Goal: Transaction & Acquisition: Download file/media

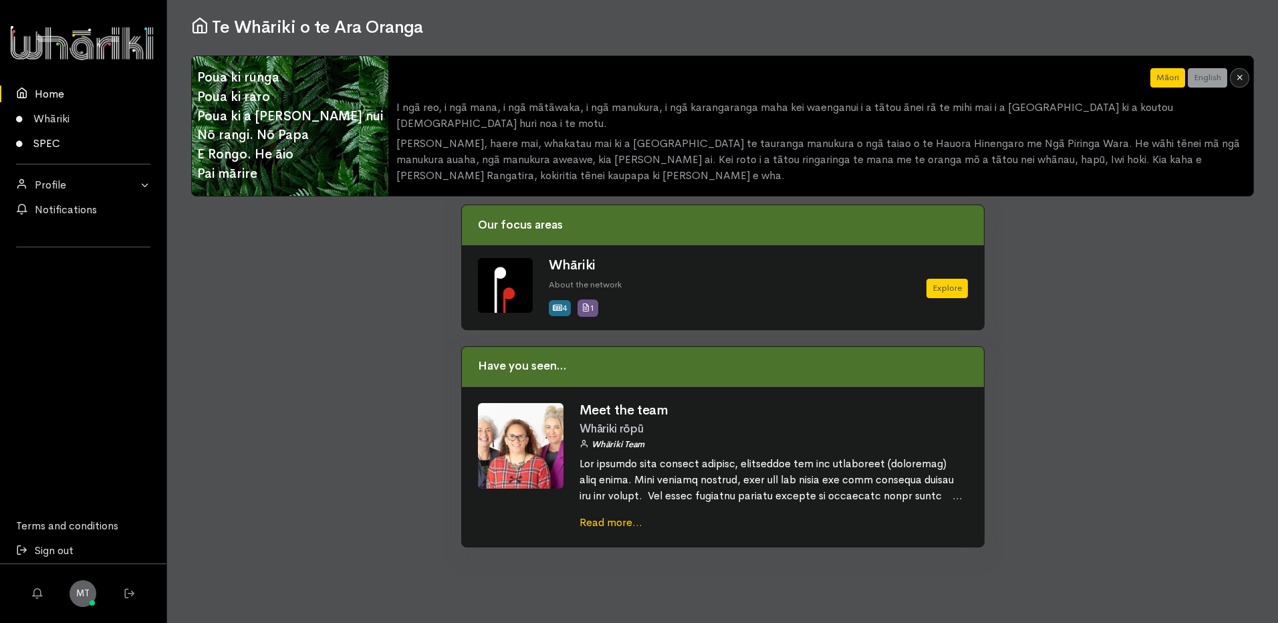
click at [33, 143] on link "SPEC" at bounding box center [83, 143] width 166 height 25
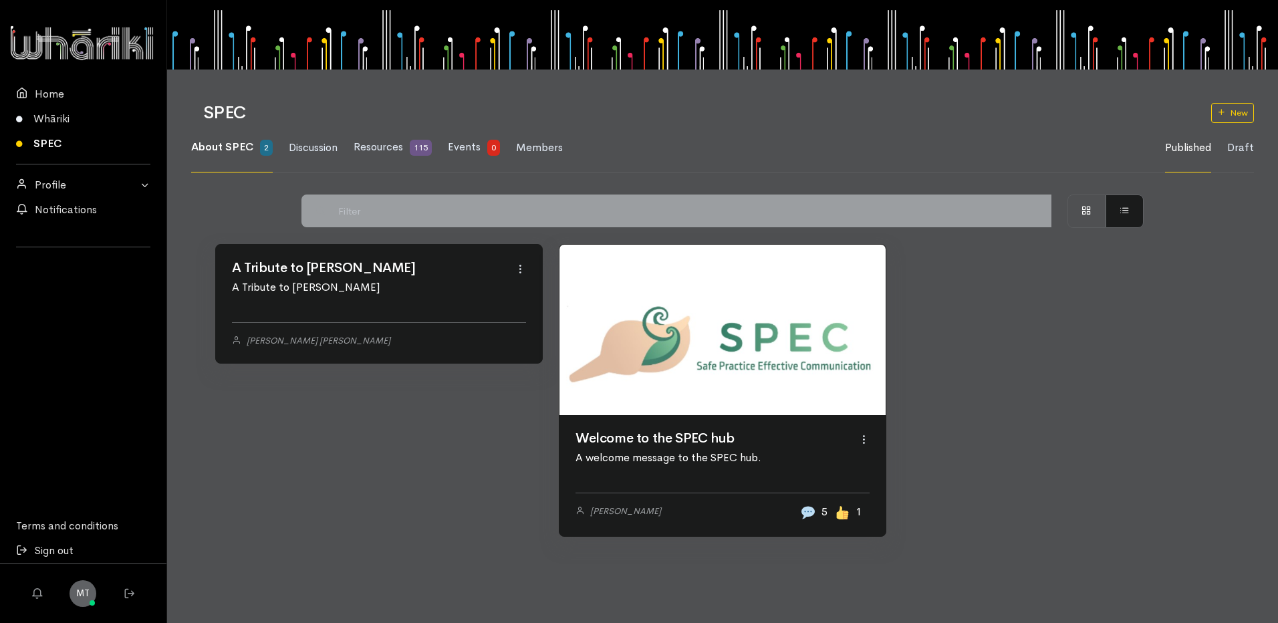
click at [322, 245] on link at bounding box center [379, 245] width 326 height 0
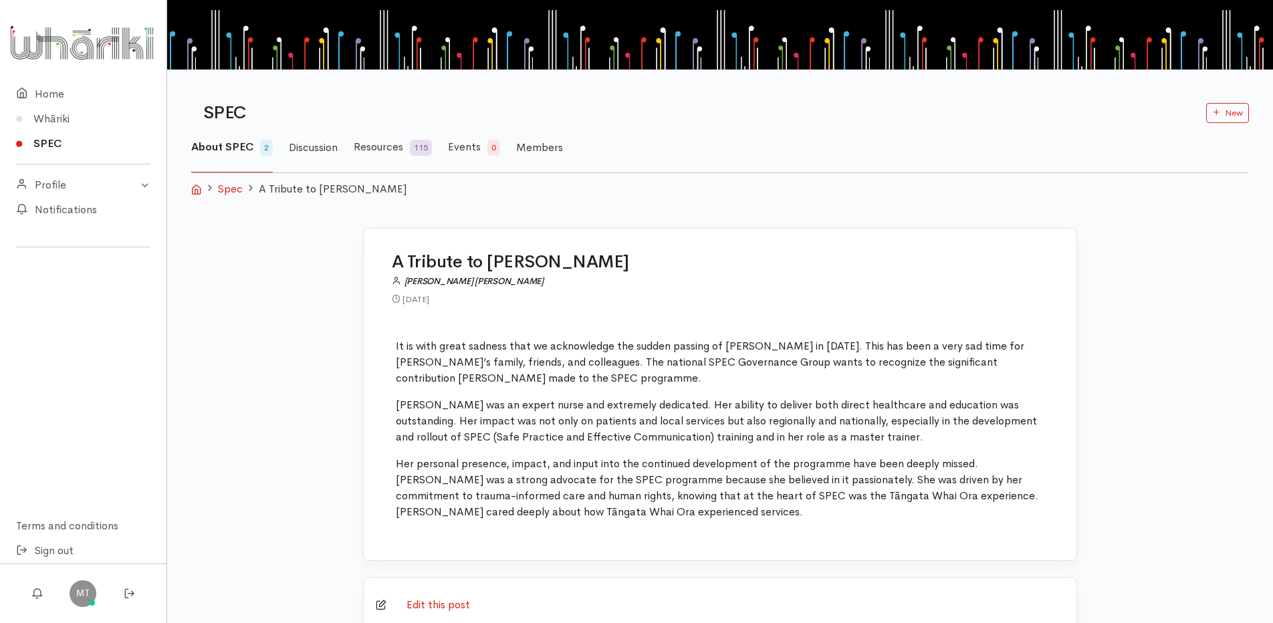
click at [257, 145] on link "About SPEC 2" at bounding box center [232, 147] width 82 height 49
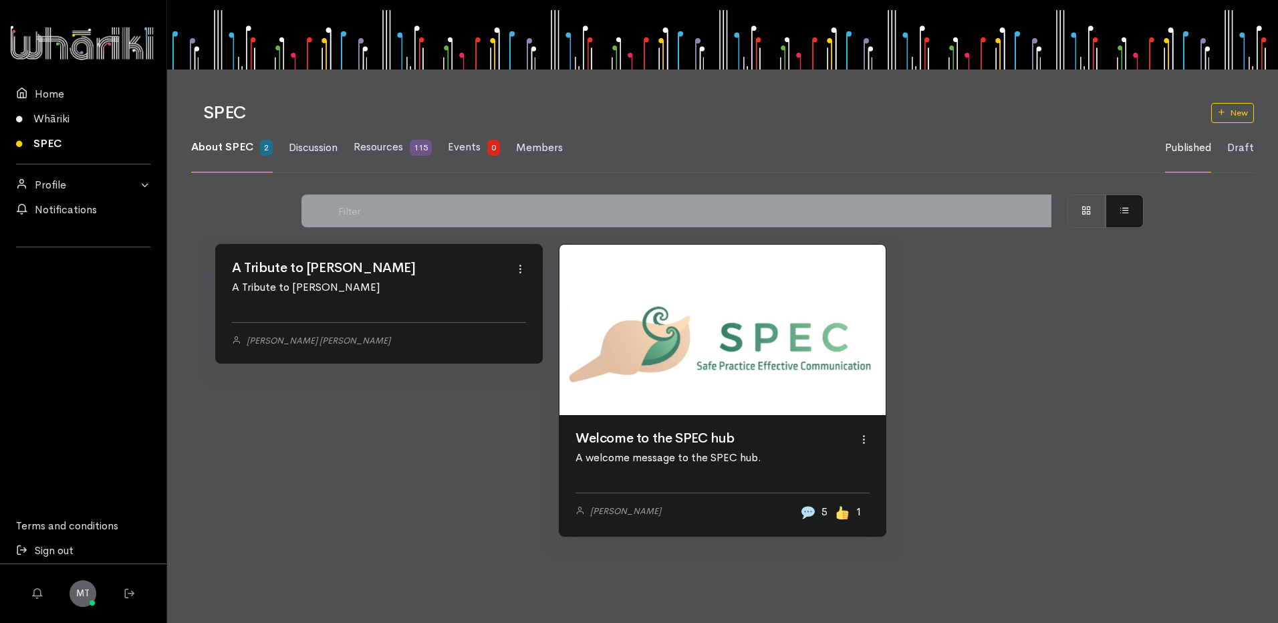
click at [674, 415] on link at bounding box center [722, 330] width 326 height 170
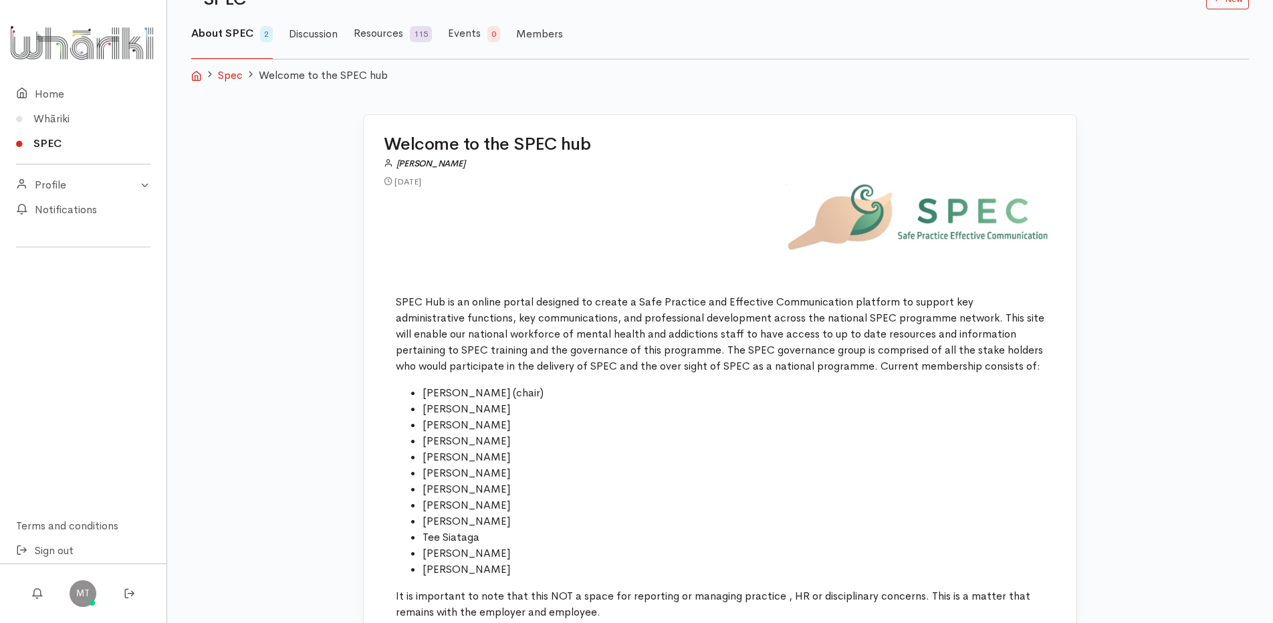
scroll to position [68, 0]
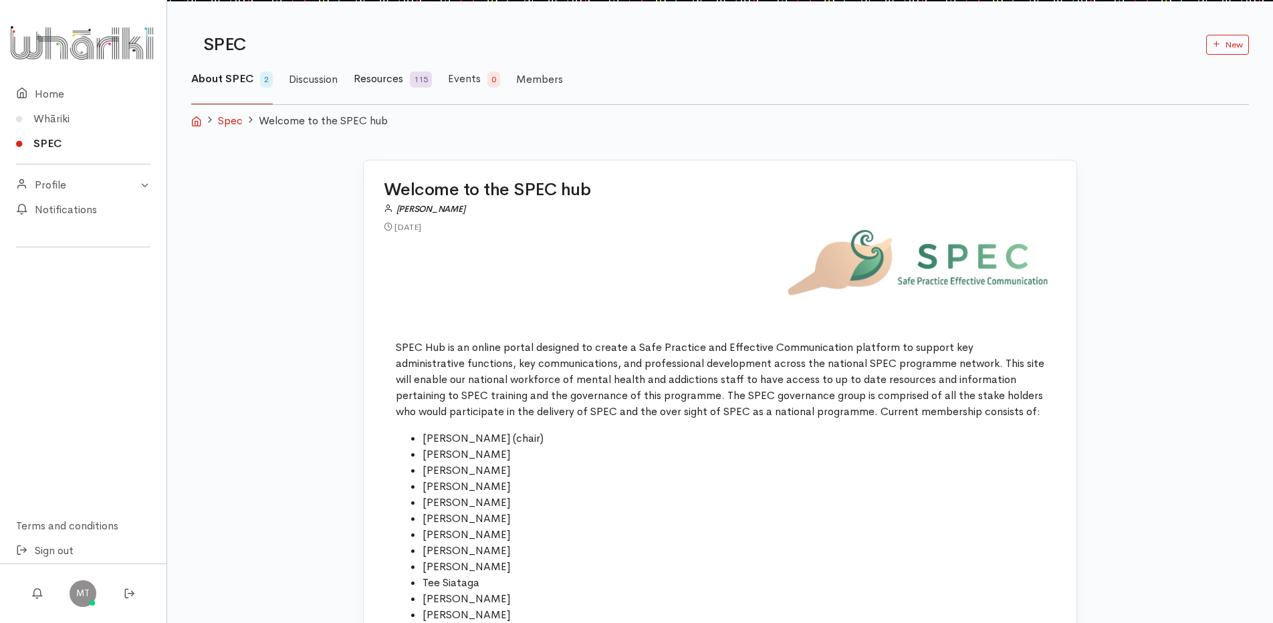
click at [366, 69] on link "Resources 115" at bounding box center [393, 79] width 78 height 49
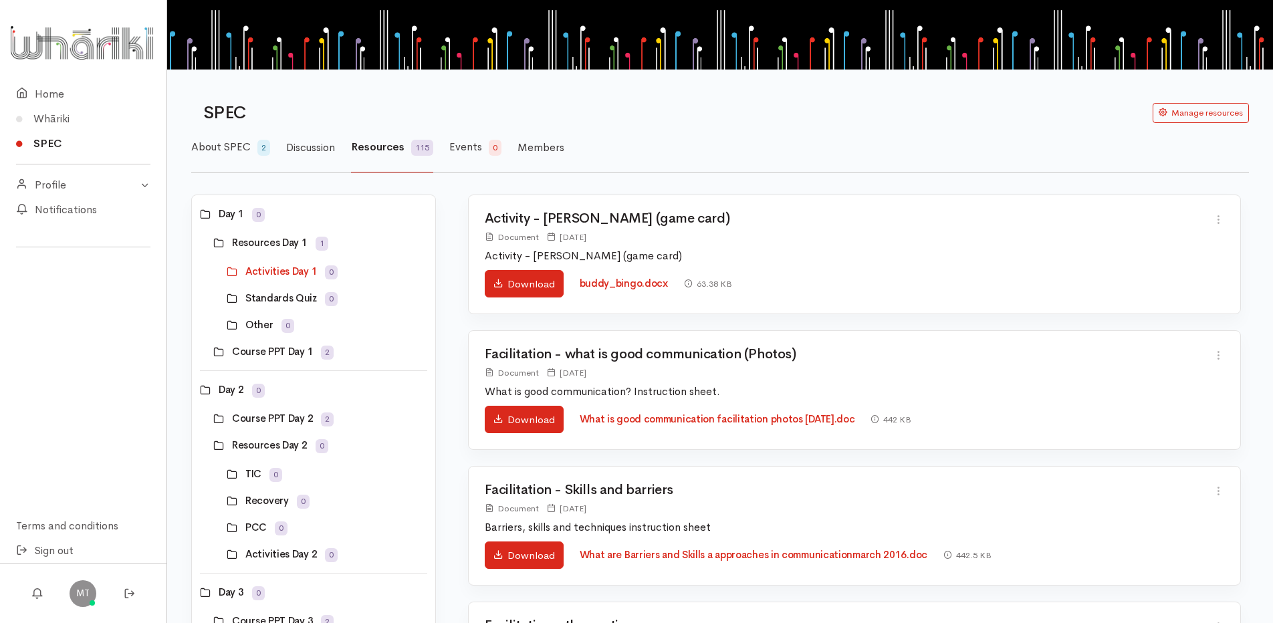
click at [384, 140] on span "Resources" at bounding box center [377, 147] width 53 height 14
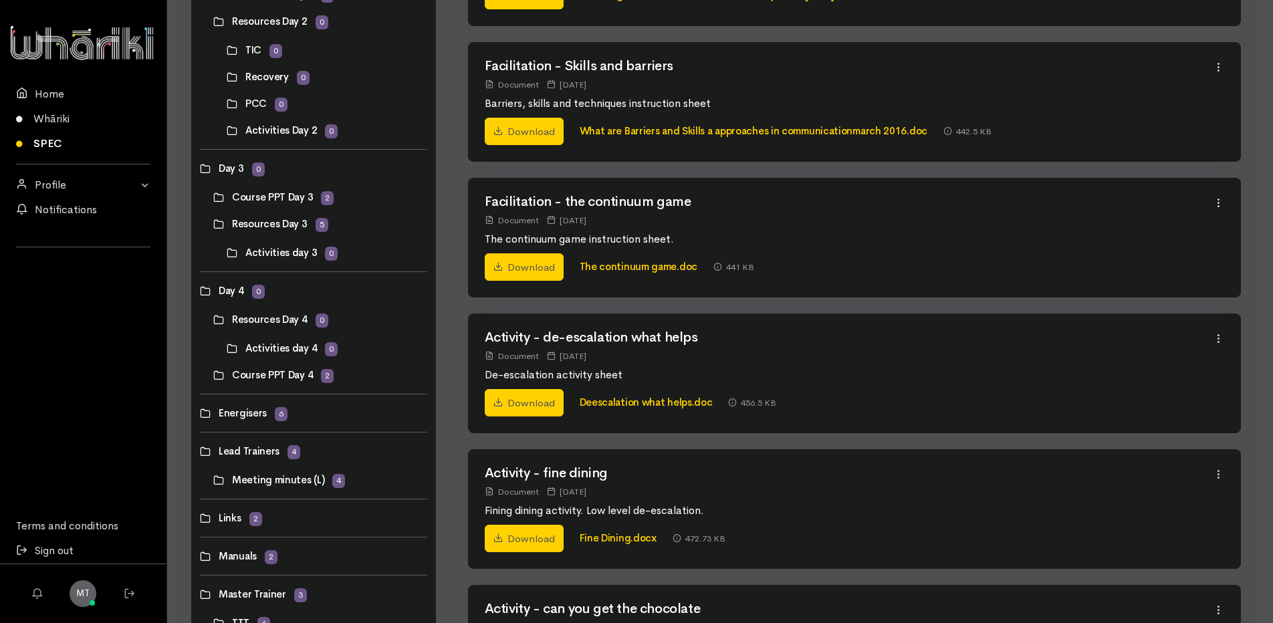
scroll to position [643, 0]
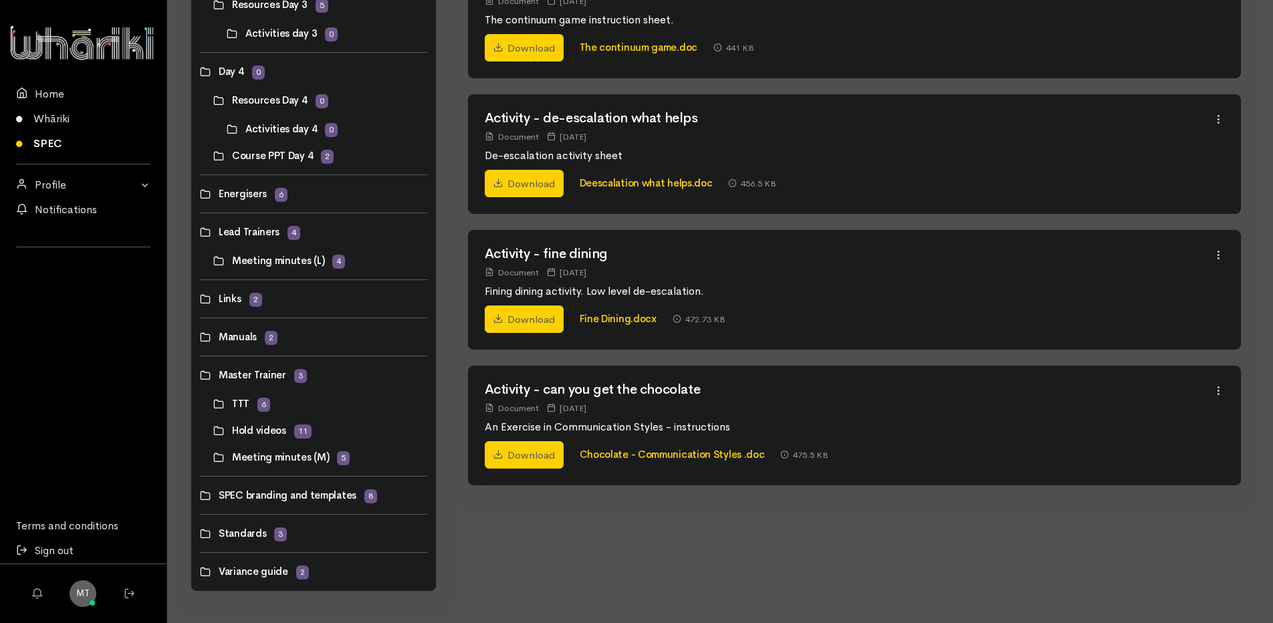
click at [200, 571] on link at bounding box center [200, 571] width 0 height 0
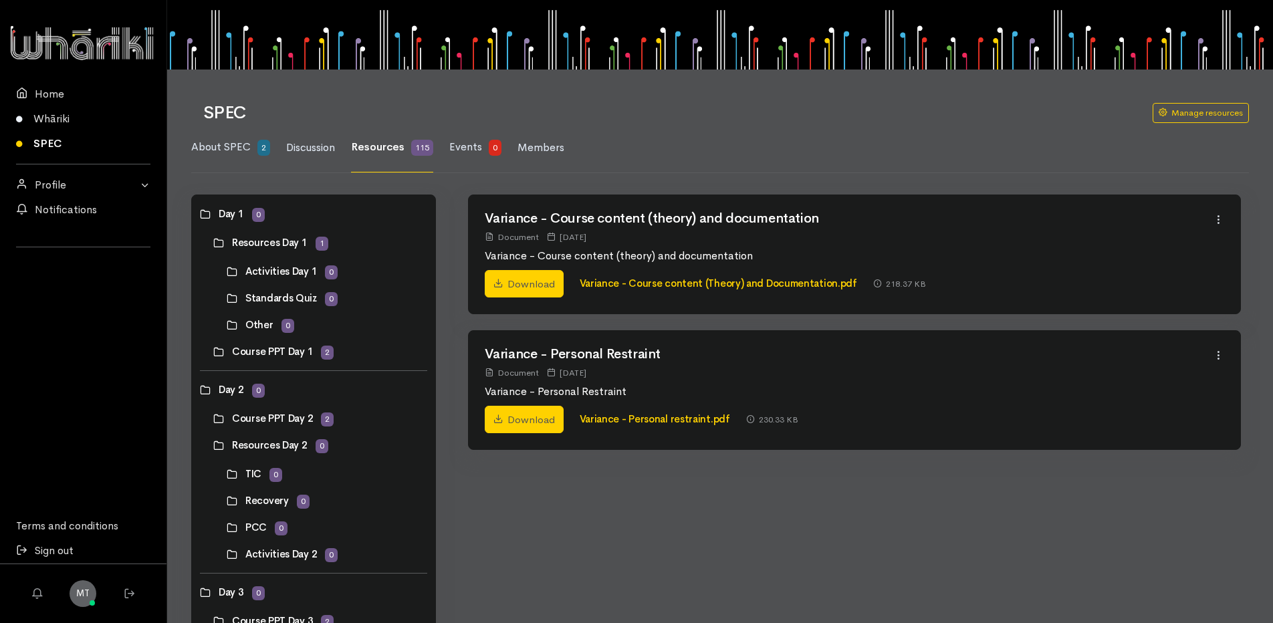
click at [382, 144] on span "Resources" at bounding box center [377, 147] width 53 height 14
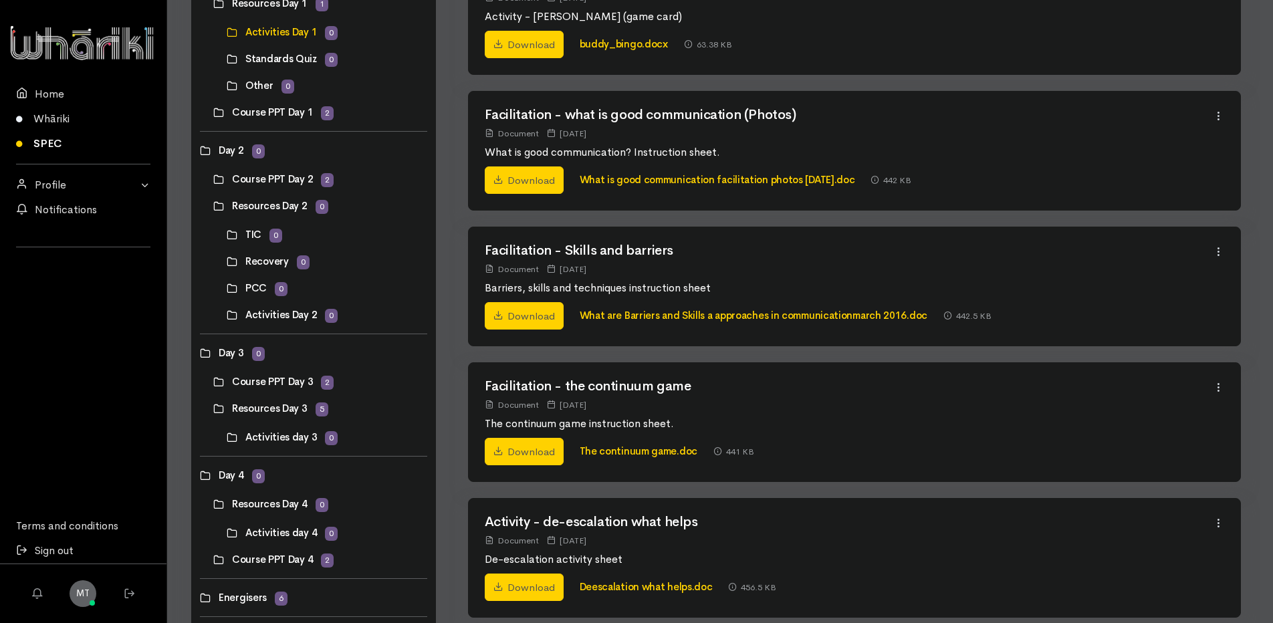
scroll to position [243, 0]
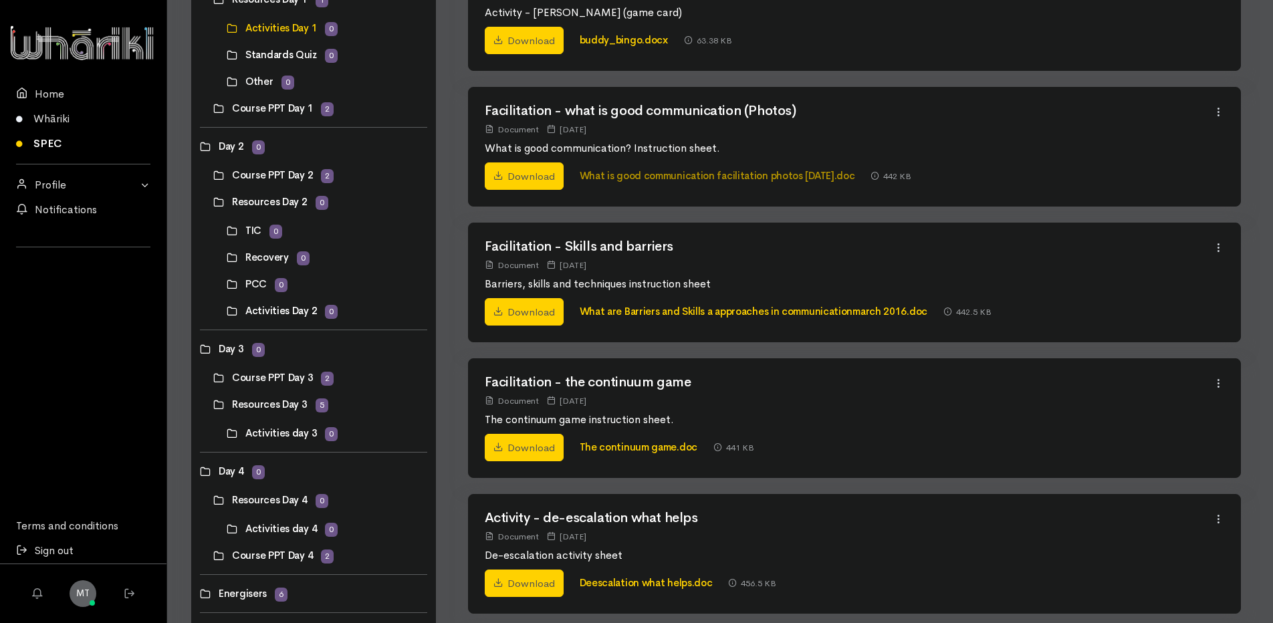
click at [650, 178] on link "What is good communication facilitation photos [DATE].doc" at bounding box center [717, 175] width 275 height 13
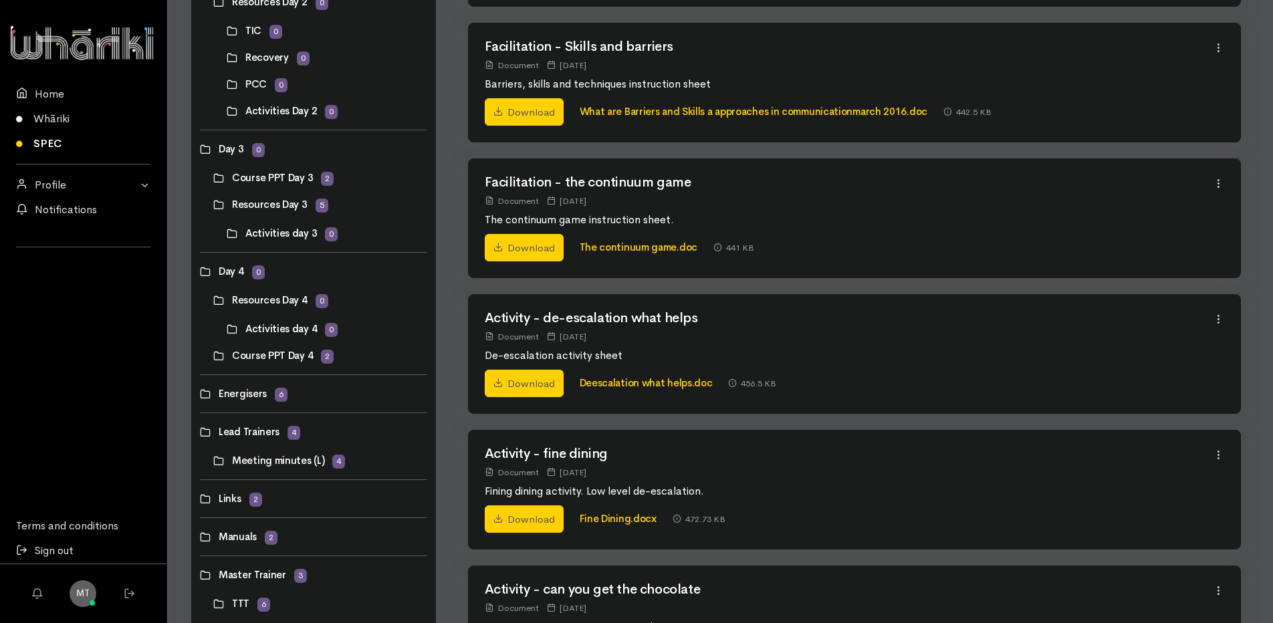
scroll to position [643, 0]
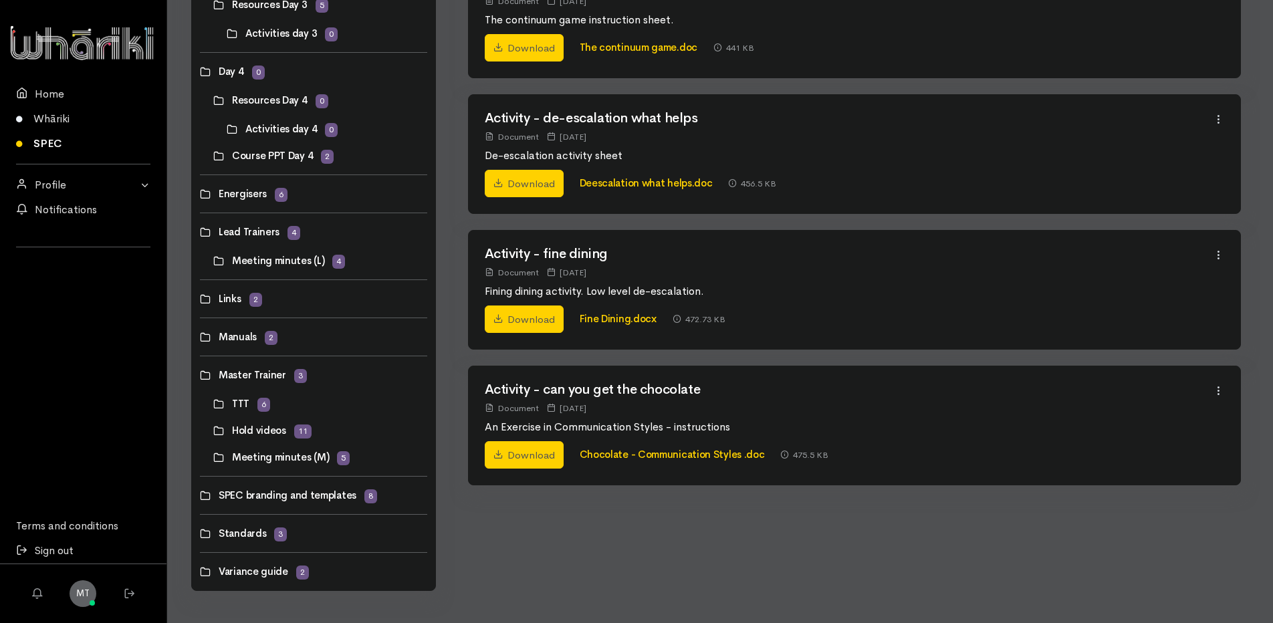
click at [213, 261] on link at bounding box center [213, 261] width 0 height 0
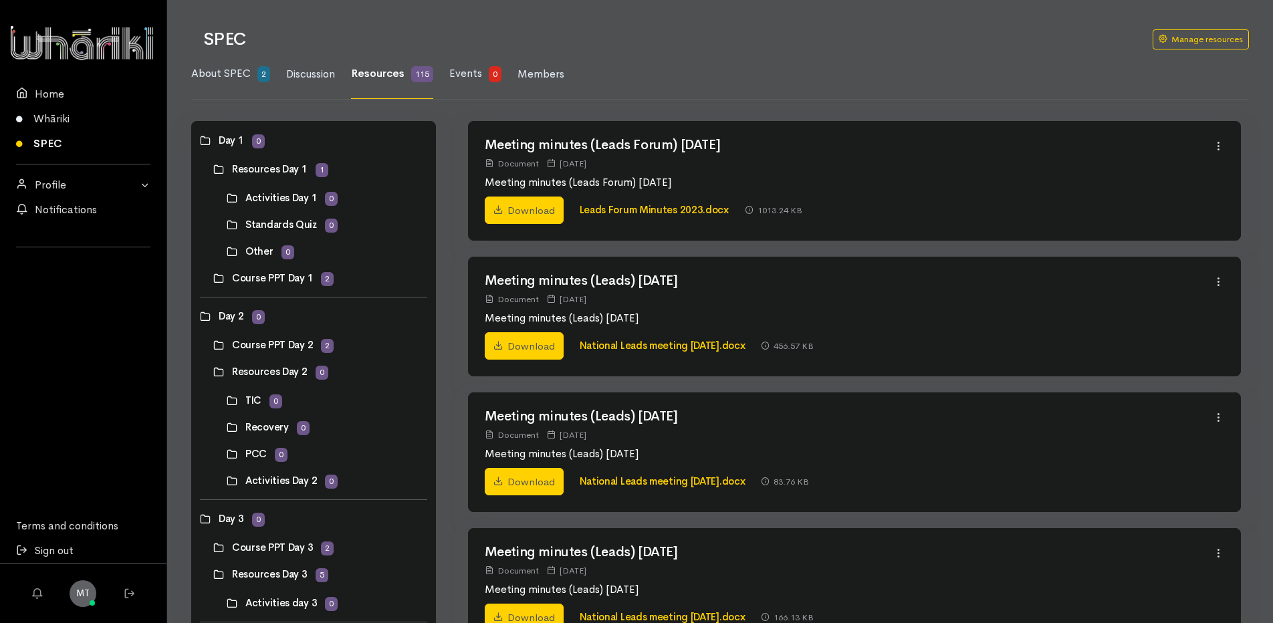
scroll to position [45, 0]
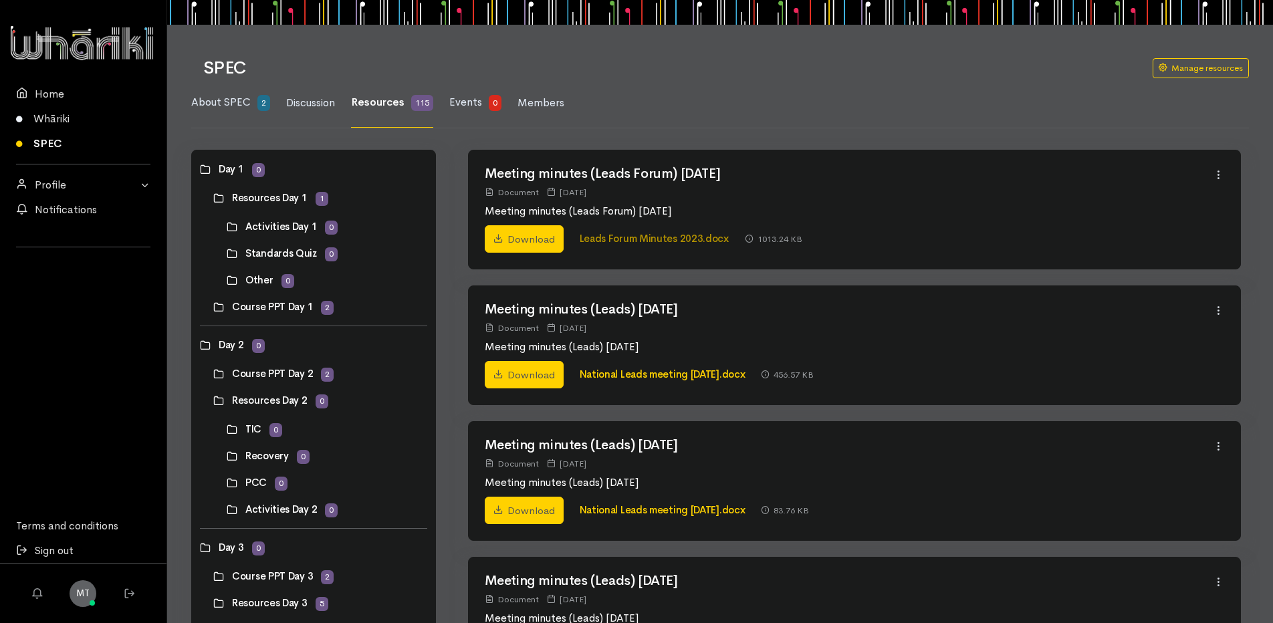
click at [606, 239] on link "Leads Forum Minutes 2023.docx" at bounding box center [654, 238] width 149 height 13
click at [664, 375] on link "National Leads meeting [DATE].docx" at bounding box center [663, 374] width 166 height 13
click at [533, 506] on link "Download" at bounding box center [524, 511] width 79 height 28
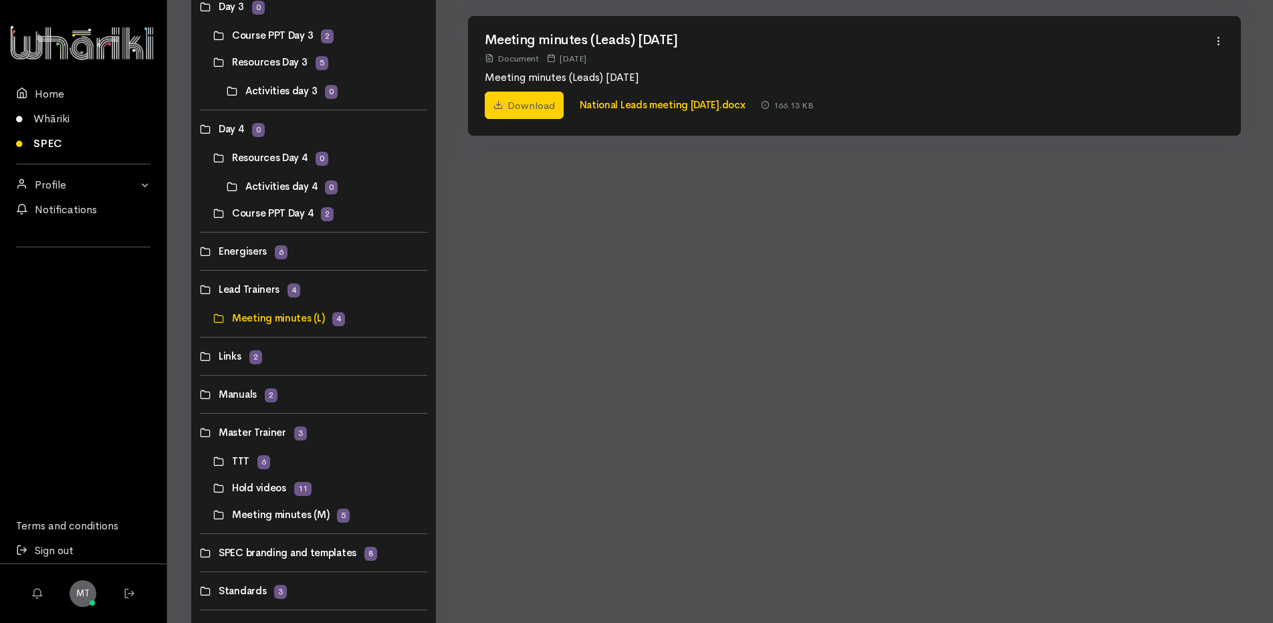
scroll to position [643, 0]
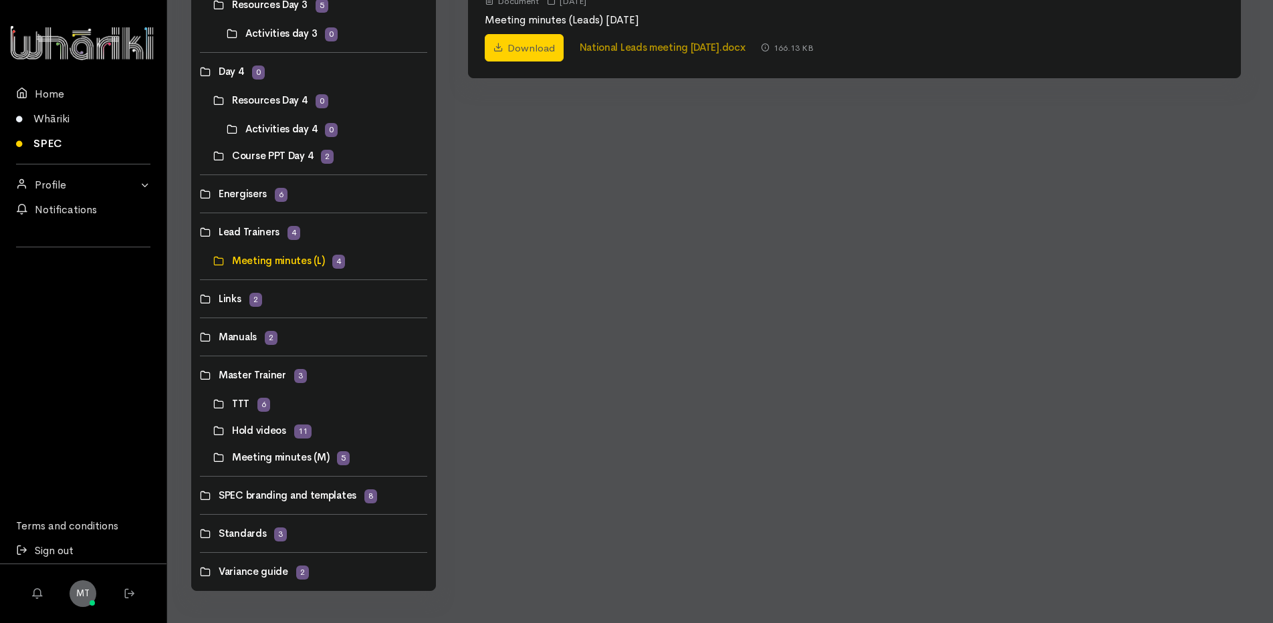
click at [612, 47] on link "National Leads meeting [DATE].docx" at bounding box center [663, 47] width 166 height 13
click at [1019, 354] on div "Meeting minutes (Leads Forum) [DATE] Document [DATE] Meeting minutes (Leads For…" at bounding box center [854, 79] width 805 height 1055
click at [200, 299] on link at bounding box center [200, 299] width 0 height 0
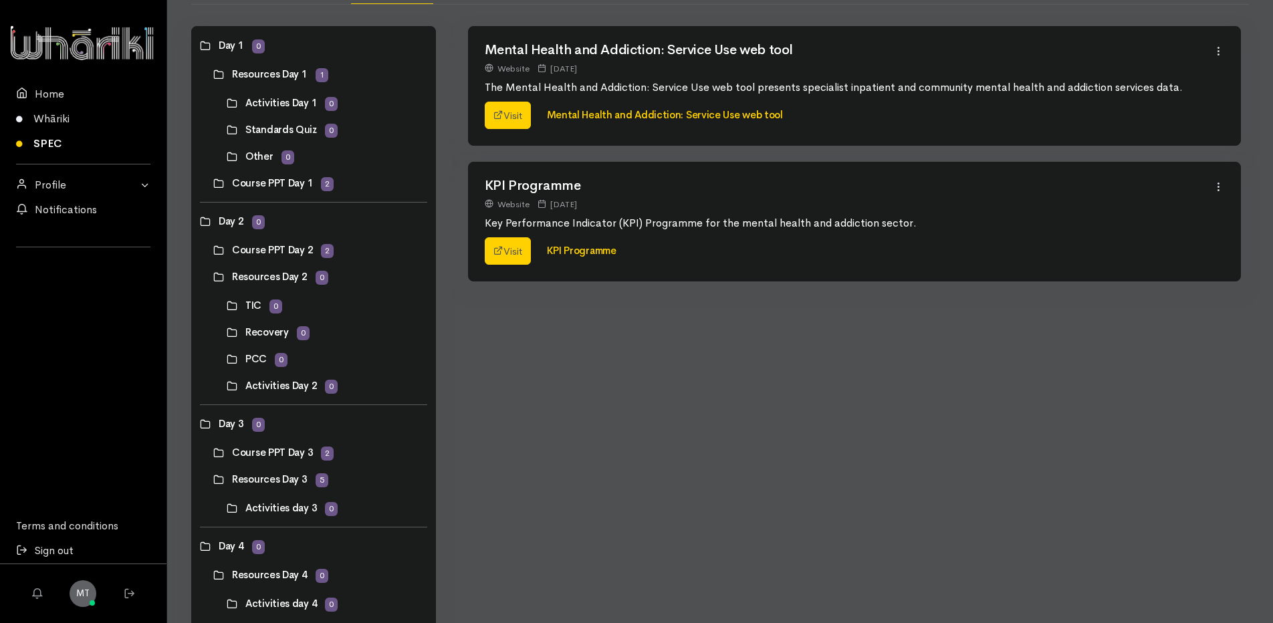
scroll to position [177, 0]
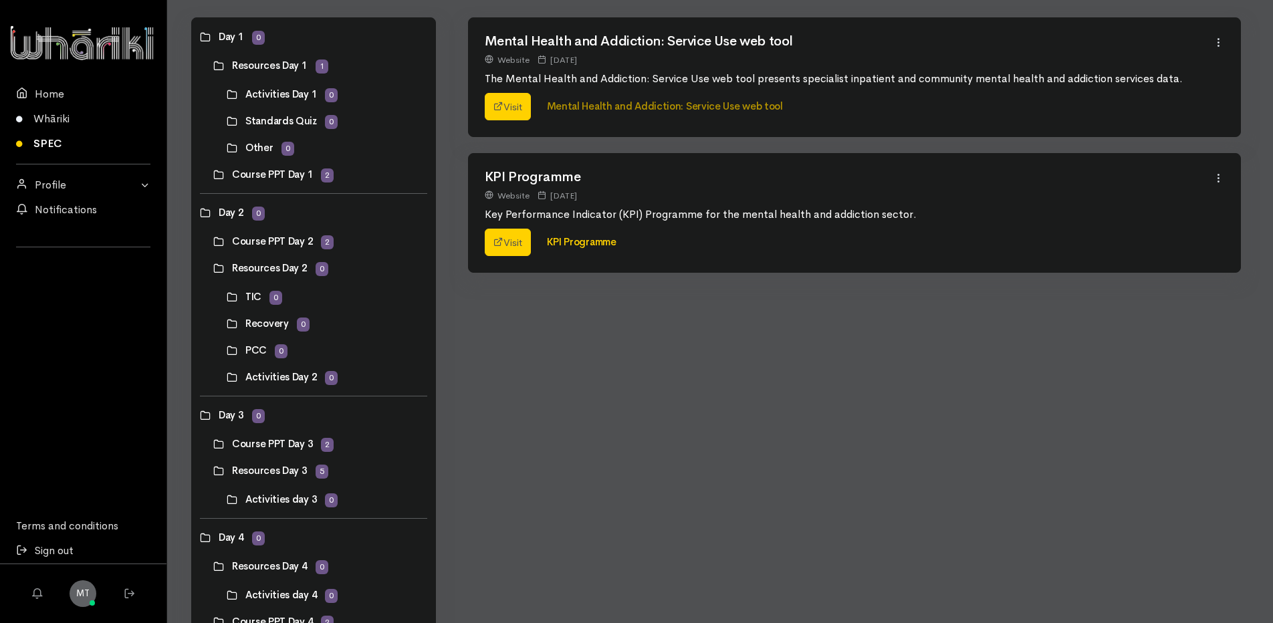
click at [597, 111] on link "Mental Health and Addiction: Service Use web tool" at bounding box center [665, 106] width 236 height 13
click at [565, 241] on link "KPI Programme" at bounding box center [582, 241] width 70 height 13
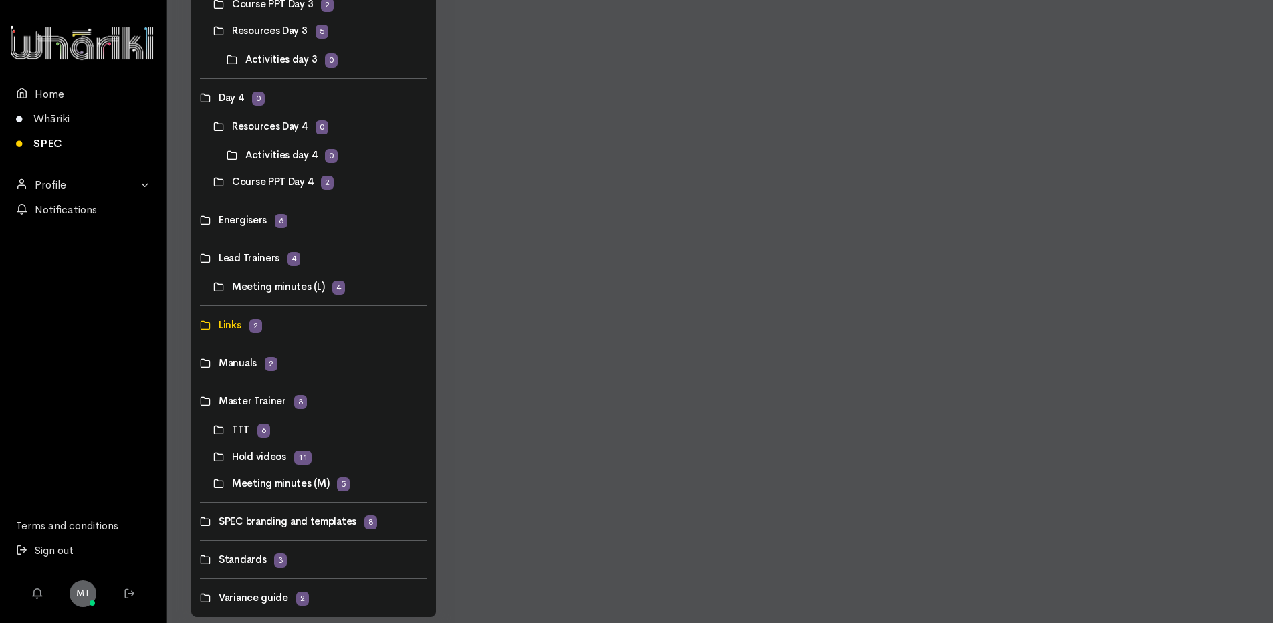
scroll to position [643, 0]
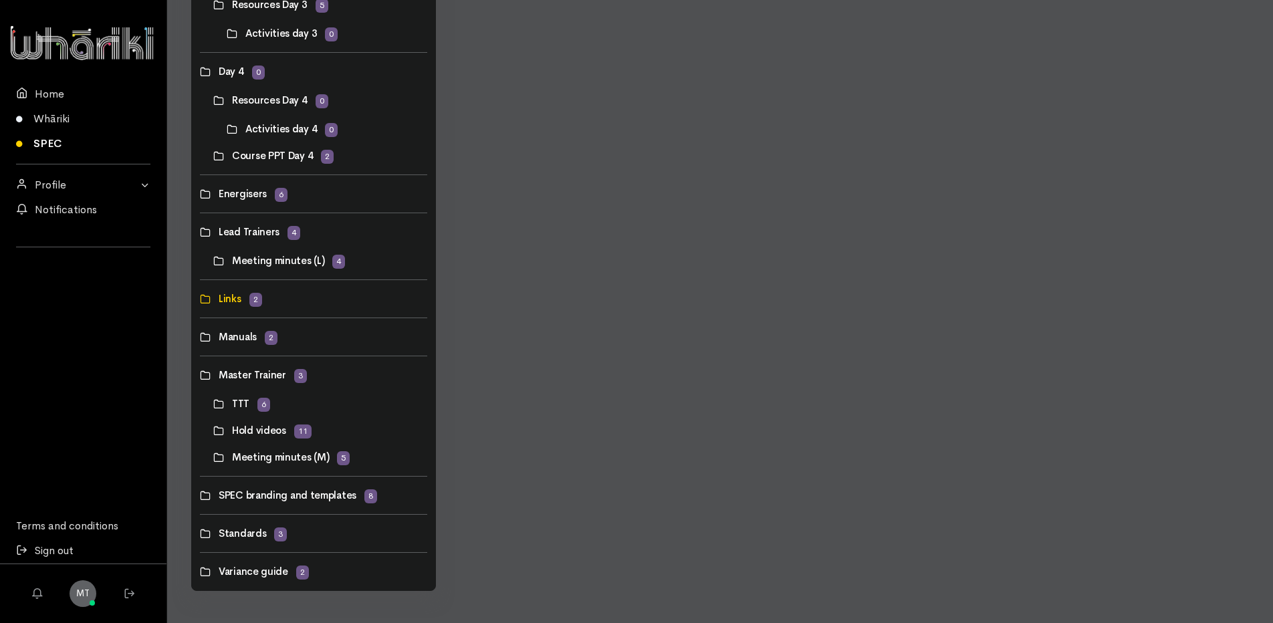
click at [200, 337] on link at bounding box center [200, 337] width 0 height 0
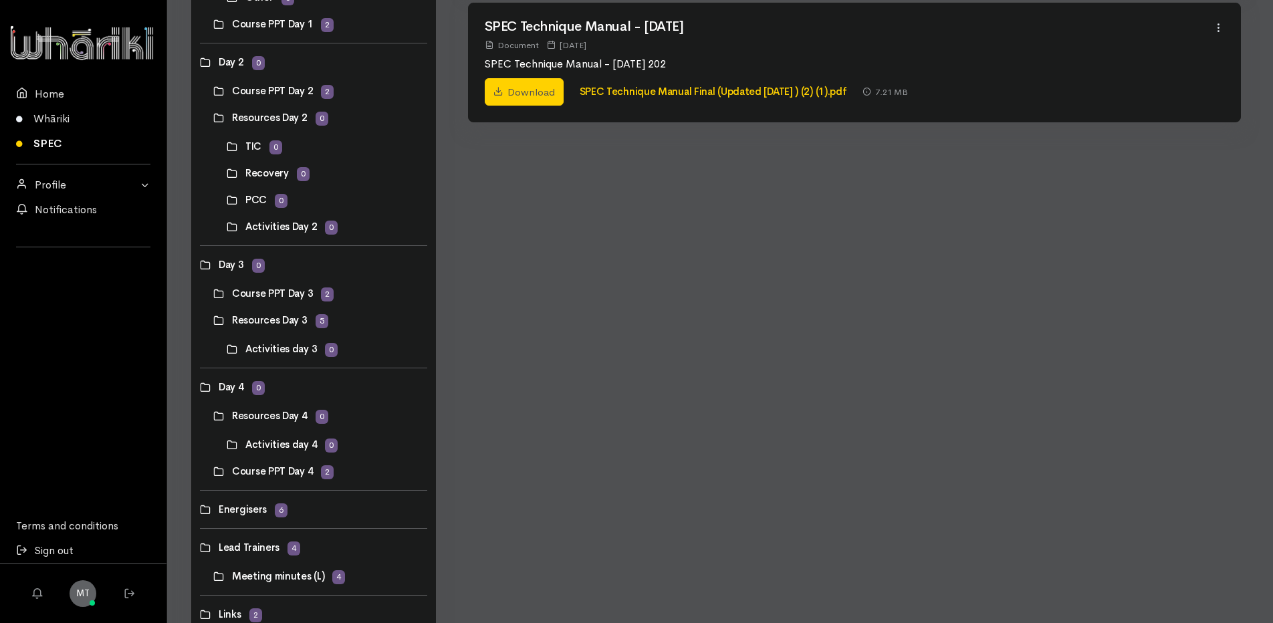
scroll to position [355, 0]
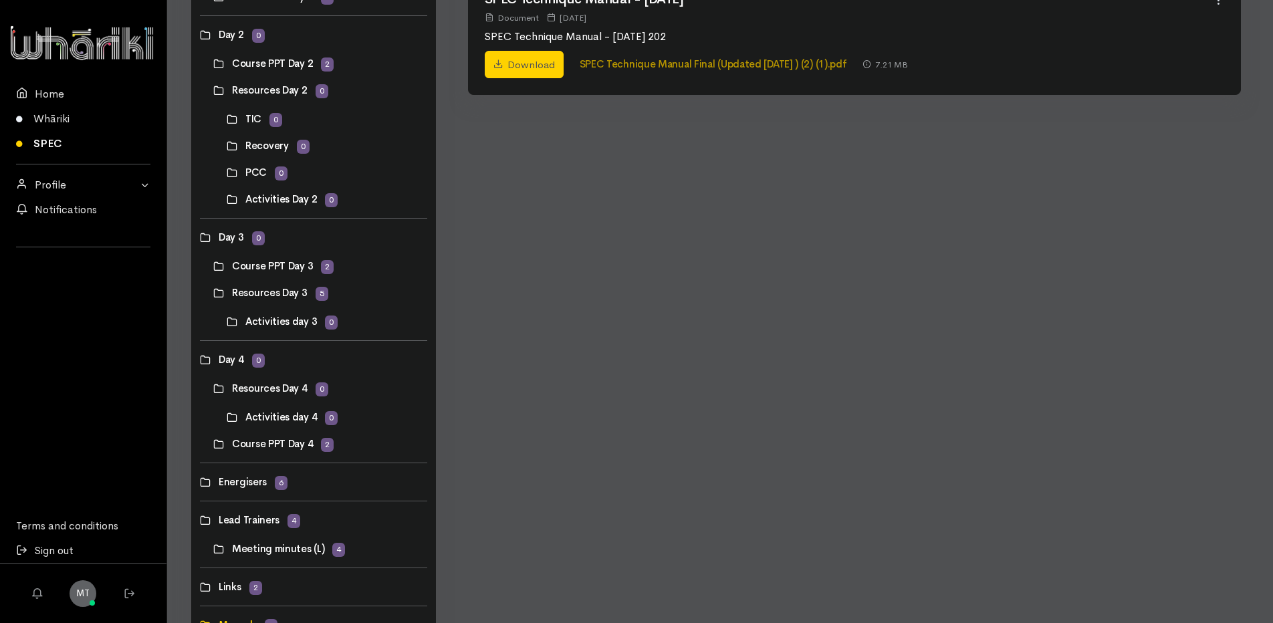
click at [680, 61] on link "SPEC Technique Manual Final (Updated [DATE] ) (2) (1).pdf" at bounding box center [713, 63] width 267 height 13
click at [200, 520] on link at bounding box center [200, 520] width 0 height 0
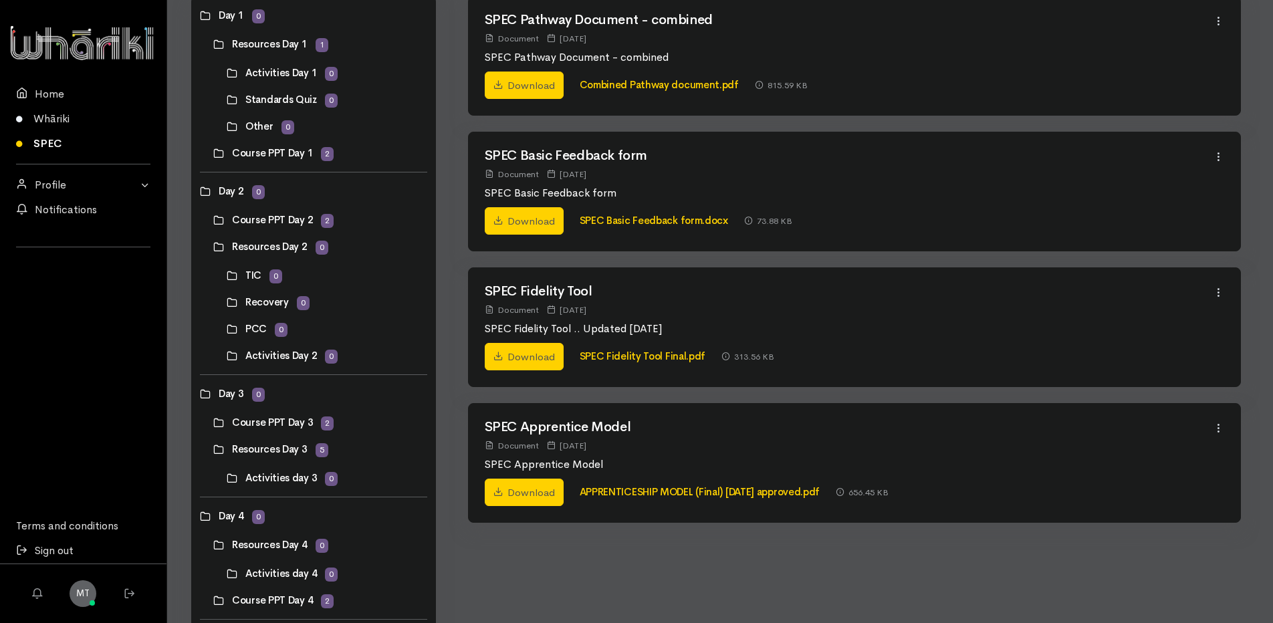
scroll to position [203, 0]
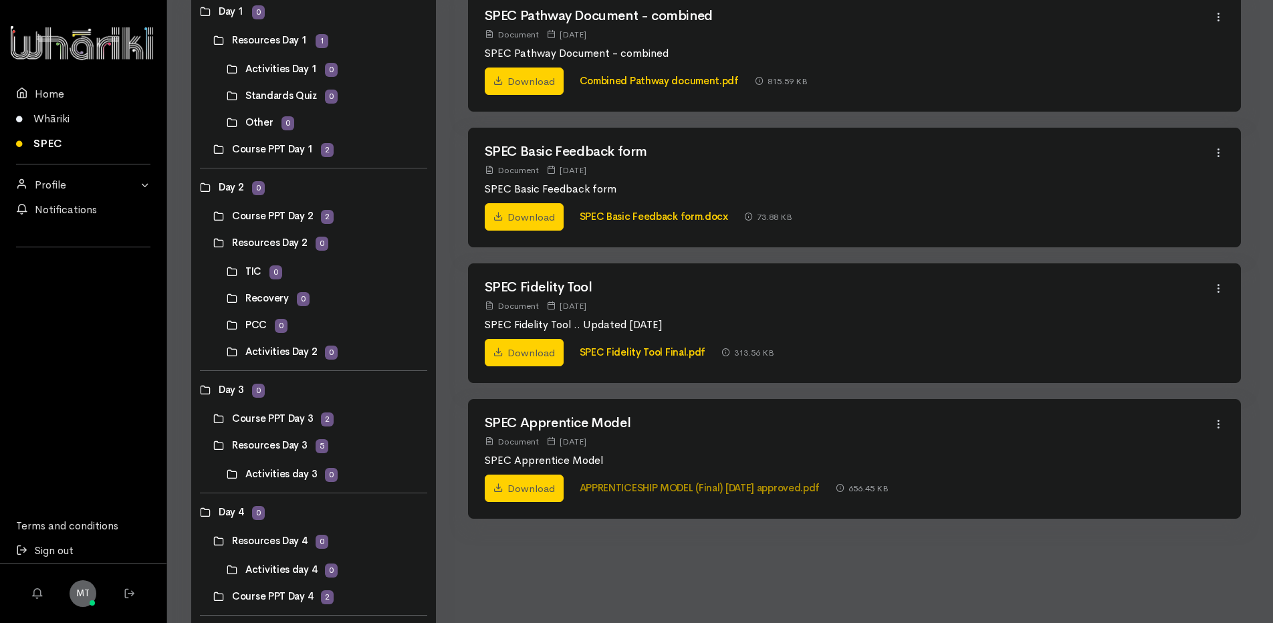
click at [787, 490] on link "APPRENTICESHIP MODEL (Final) [DATE] approved.pdf" at bounding box center [700, 487] width 241 height 13
